Goal: Transaction & Acquisition: Purchase product/service

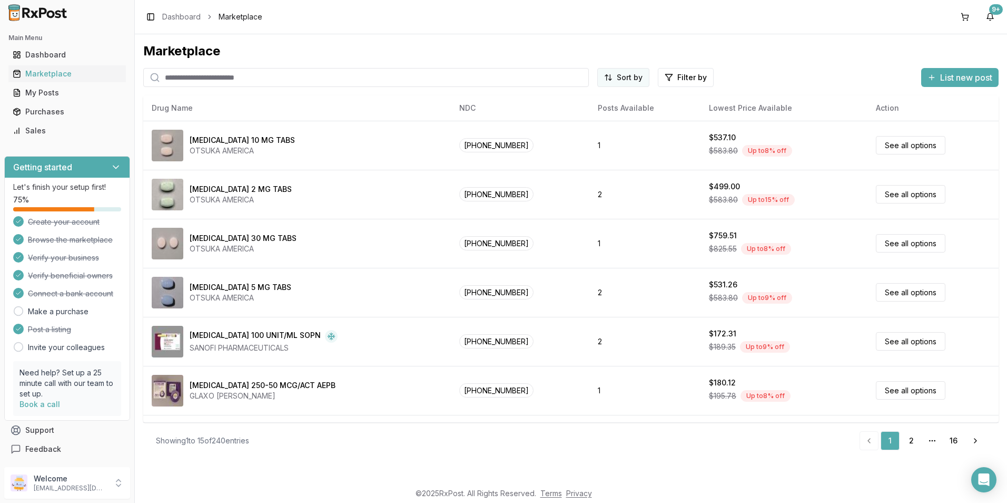
click at [627, 74] on html "Main Menu Dashboard Marketplace My Posts Purchases Sales Getting started Let's …" at bounding box center [503, 251] width 1007 height 503
click at [593, 134] on div "Price: High to Low" at bounding box center [598, 133] width 100 height 17
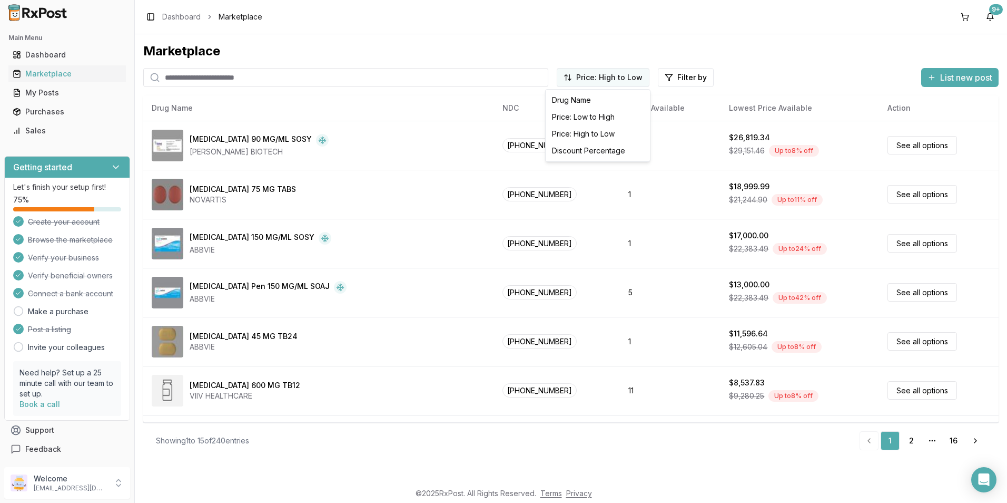
click at [629, 74] on html "Main Menu Dashboard Marketplace My Posts Purchases Sales Getting started Let's …" at bounding box center [503, 251] width 1007 height 503
click at [412, 99] on html "Main Menu Dashboard Marketplace My Posts Purchases Sales Getting started Let's …" at bounding box center [503, 251] width 1007 height 503
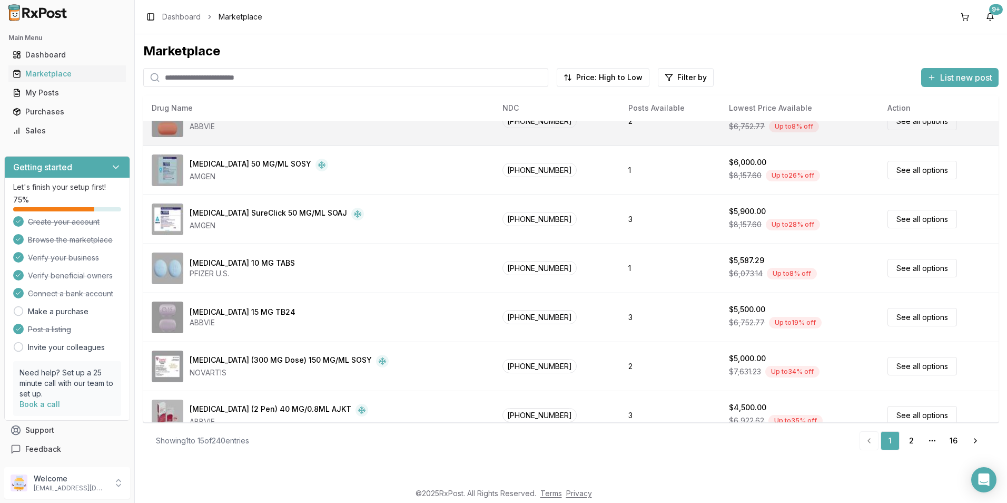
scroll to position [434, 0]
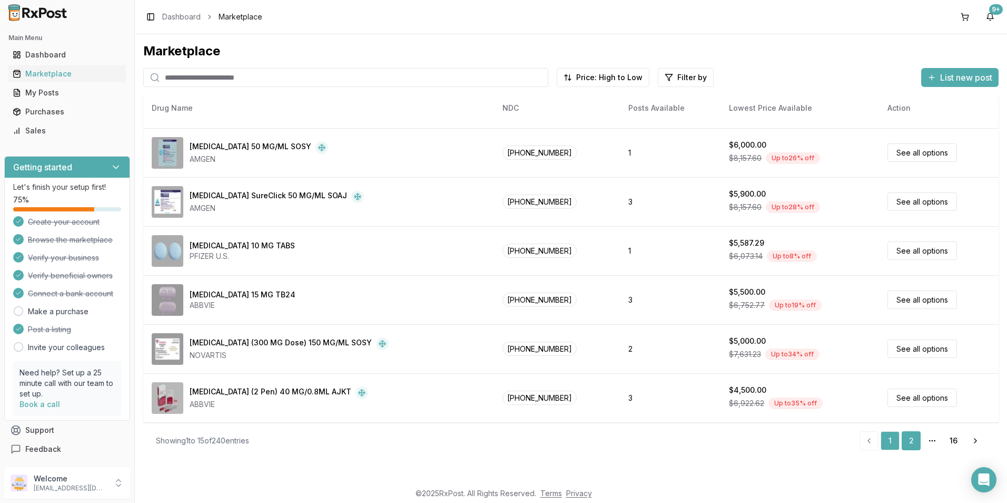
click at [912, 444] on link "2" at bounding box center [911, 440] width 19 height 19
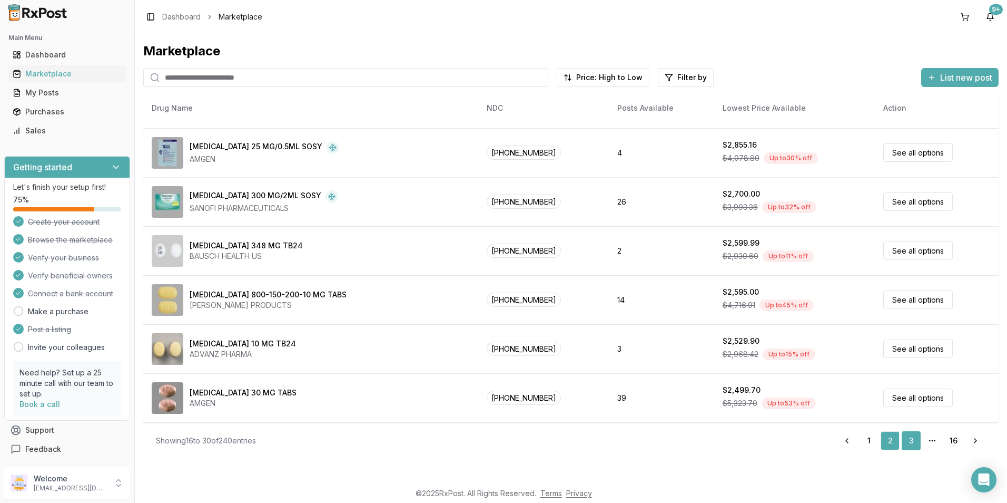
click at [912, 438] on link "3" at bounding box center [911, 440] width 19 height 19
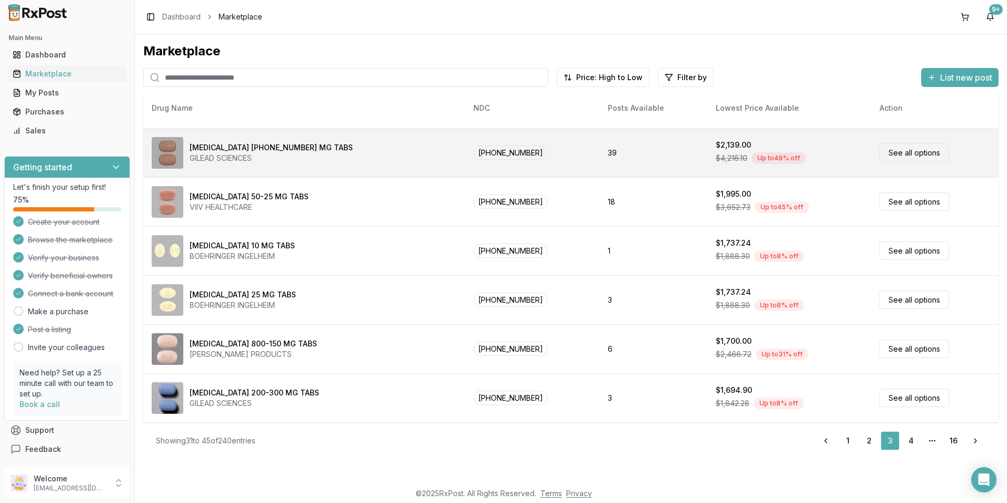
click at [769, 151] on div "$4,216.10 Up to 49 % off" at bounding box center [789, 158] width 147 height 16
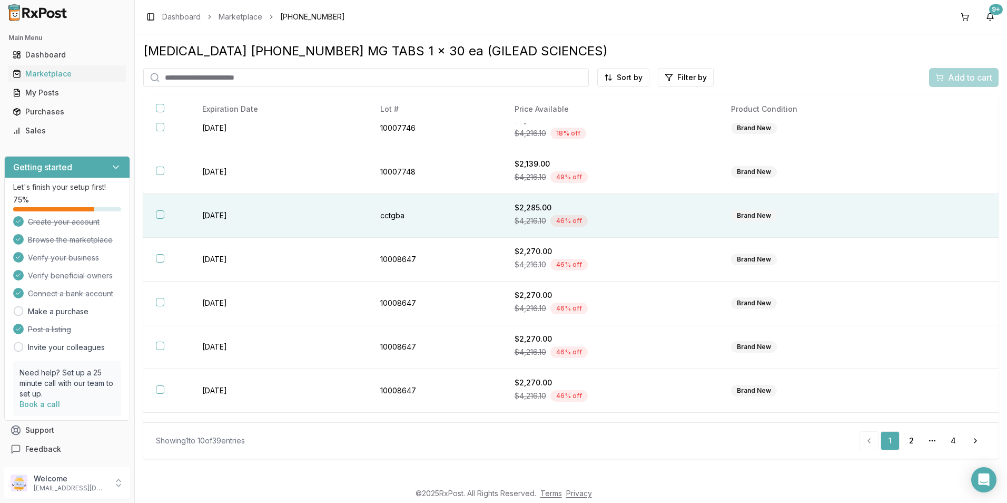
scroll to position [138, 0]
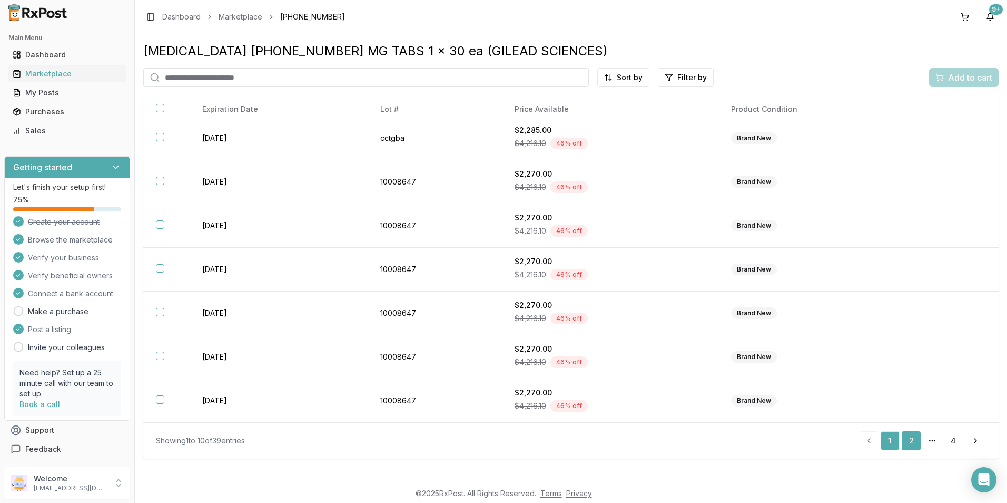
click at [913, 439] on link "2" at bounding box center [911, 440] width 19 height 19
click at [928, 443] on link "3" at bounding box center [932, 440] width 19 height 19
click at [955, 445] on link "4" at bounding box center [953, 440] width 19 height 19
